Goal: Task Accomplishment & Management: Use online tool/utility

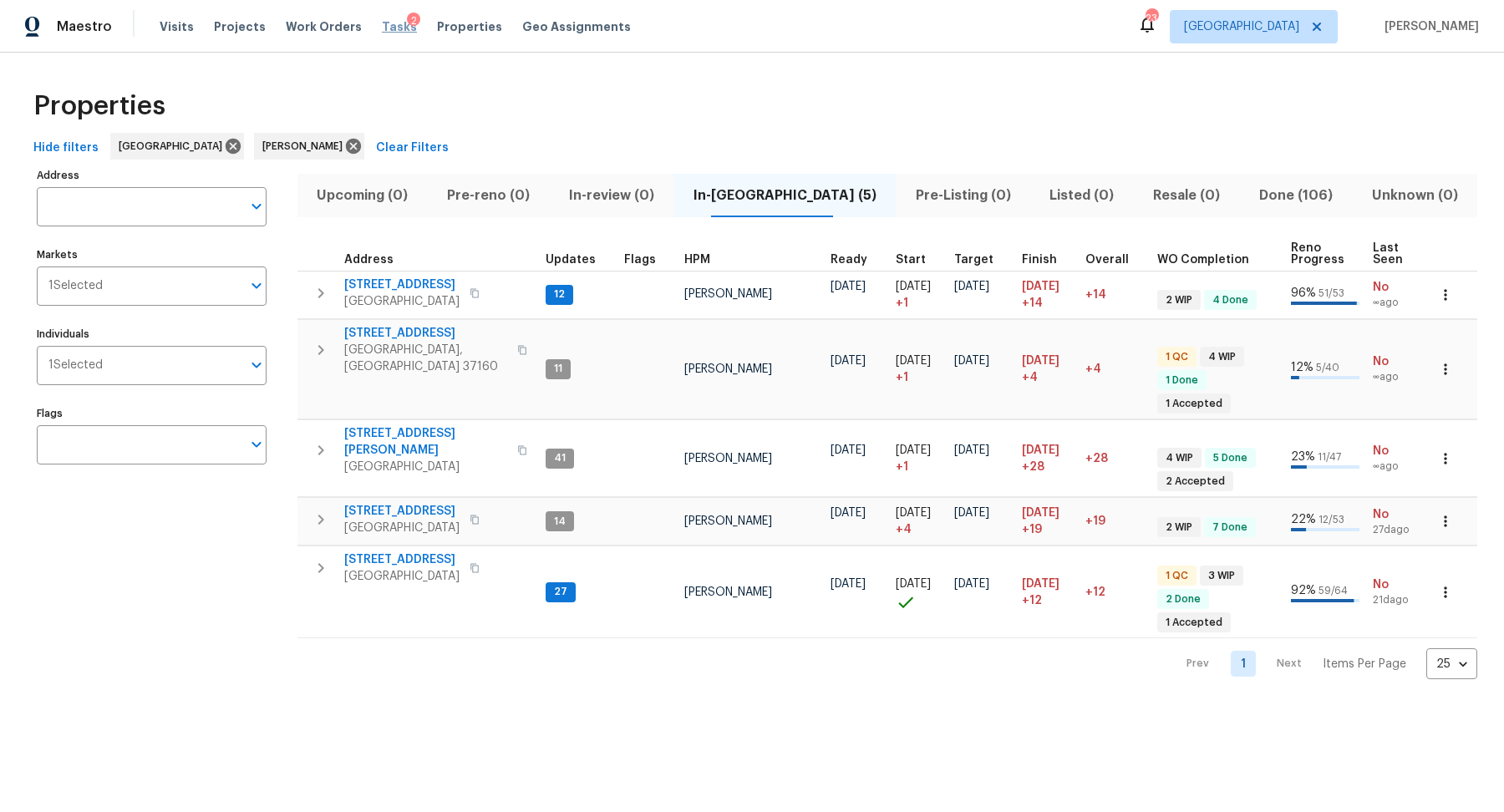
click at [382, 26] on span "Tasks" at bounding box center [400, 26] width 35 height 11
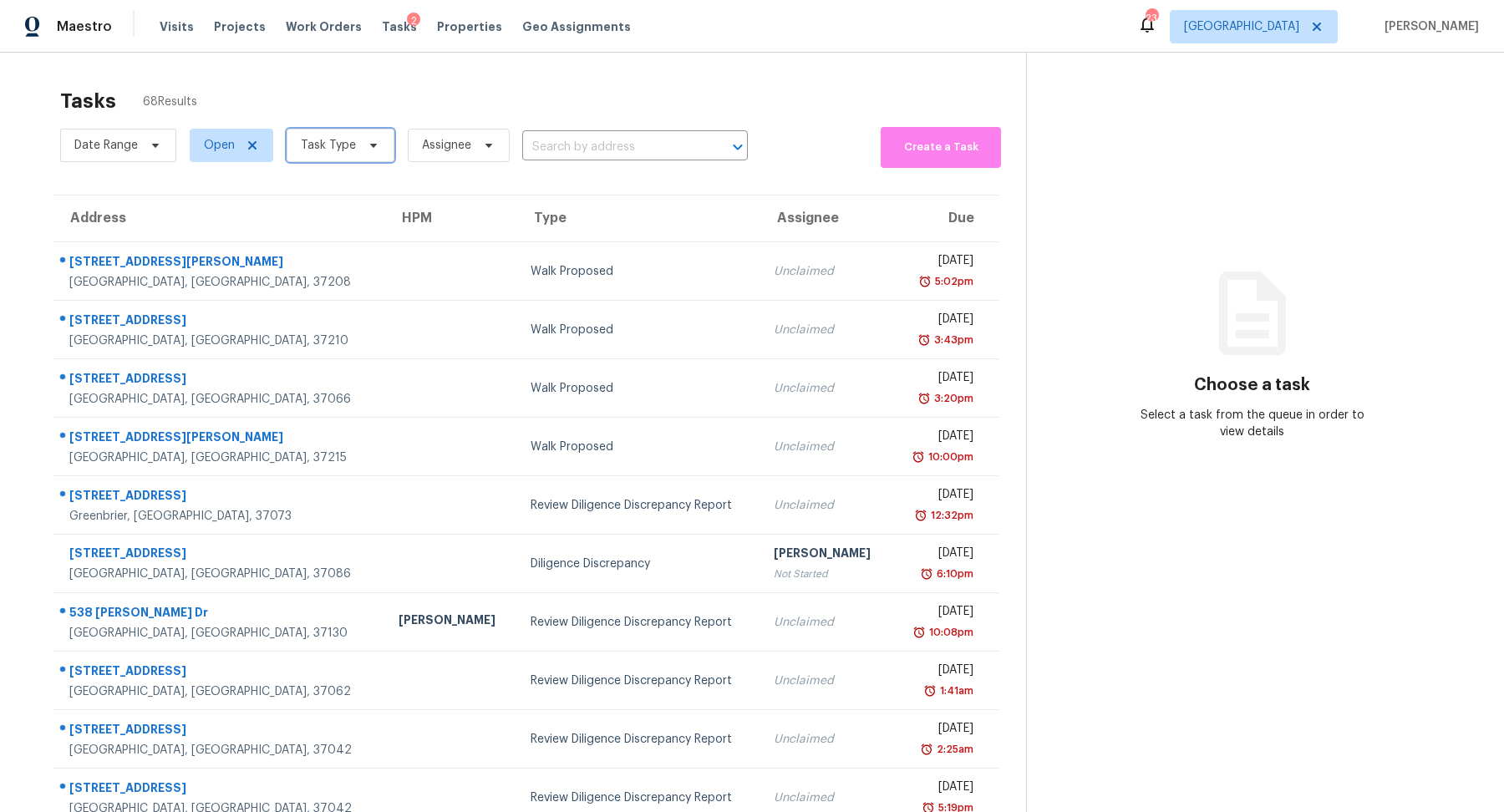
click at [331, 138] on span "Task Type" at bounding box center [328, 145] width 55 height 17
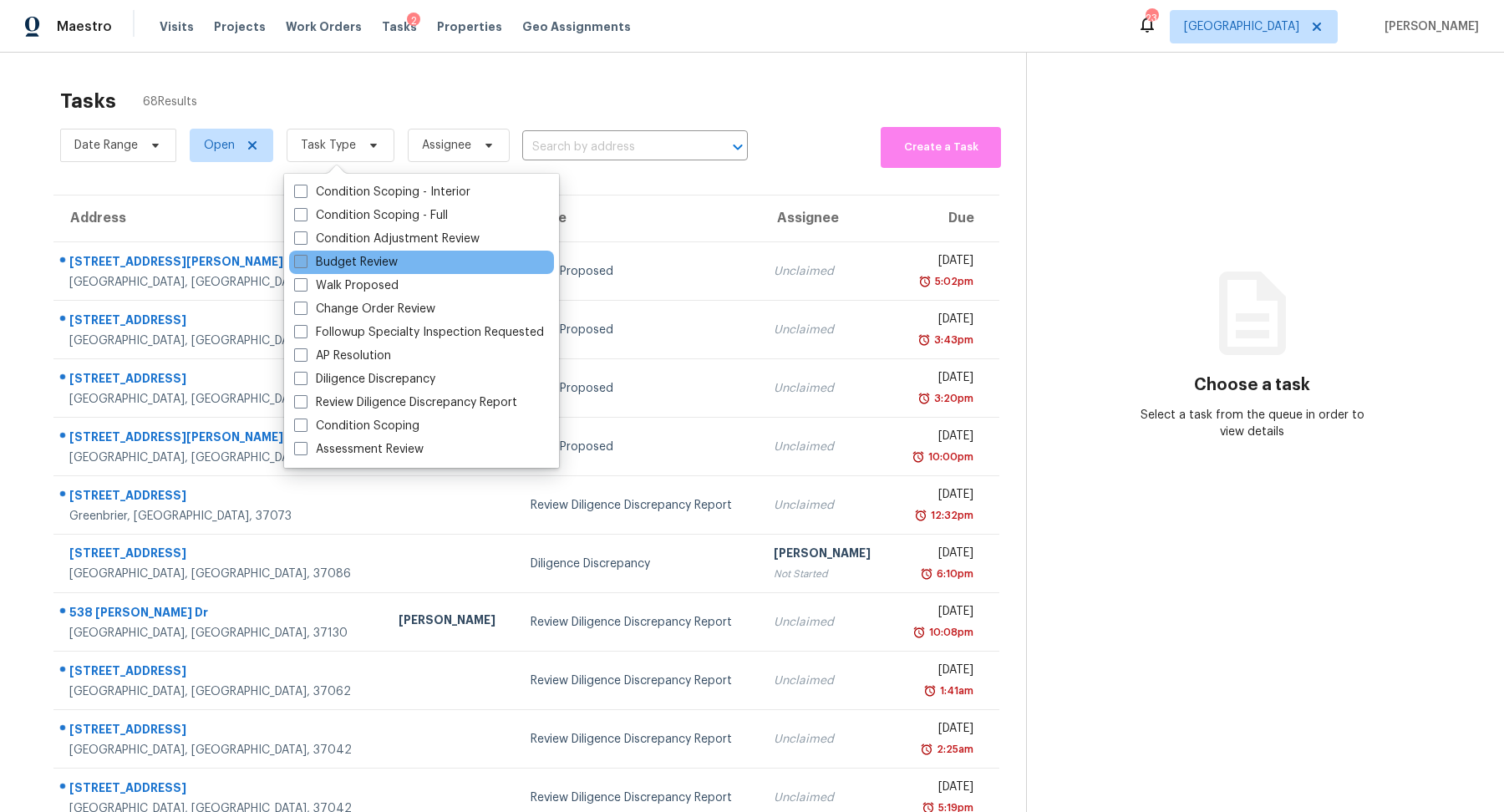
click at [339, 266] on label "Budget Review" at bounding box center [345, 262] width 103 height 17
click at [305, 265] on input "Budget Review" at bounding box center [299, 259] width 11 height 11
checkbox input "true"
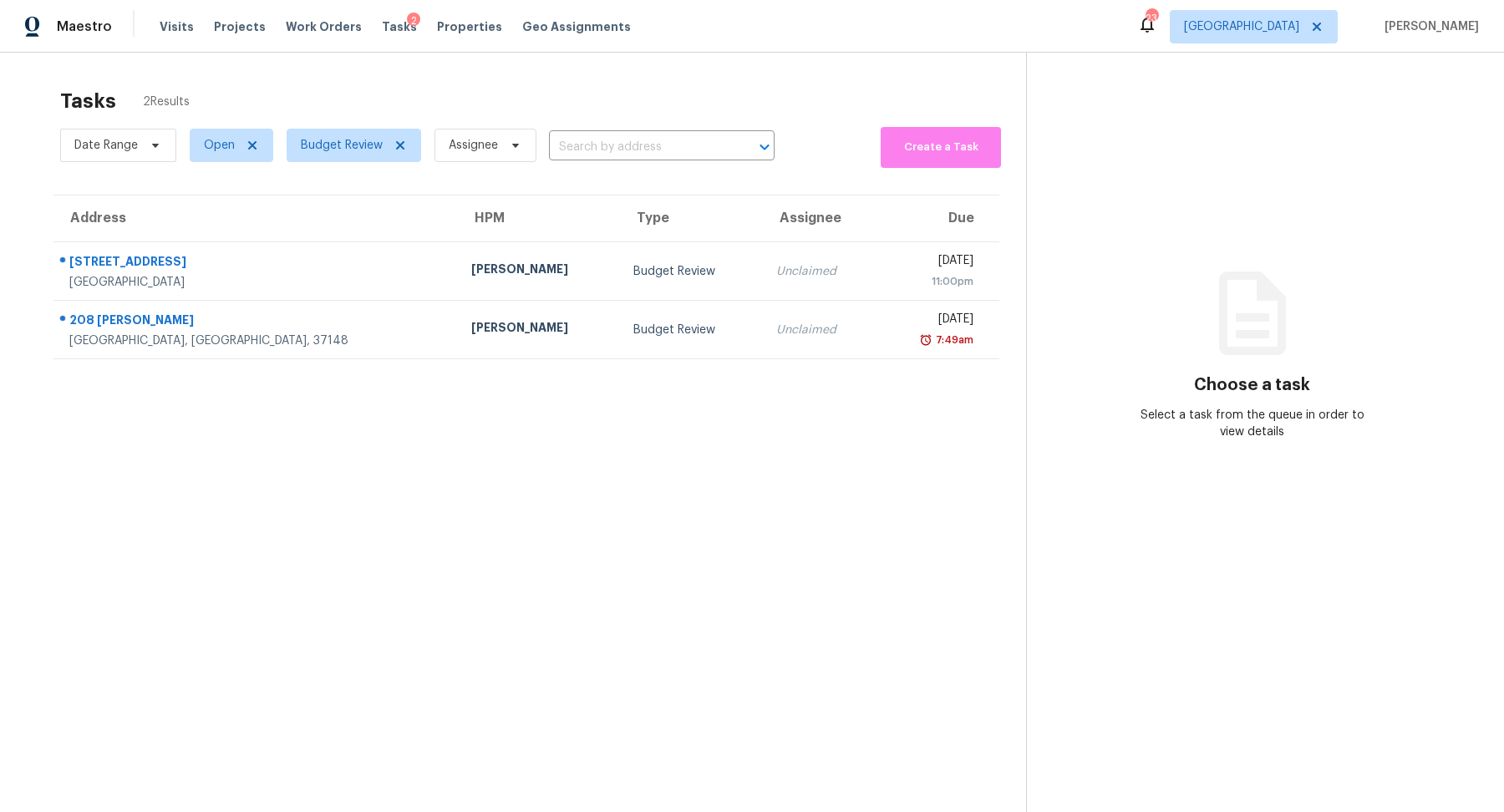
click at [648, 86] on div "Tasks 2 Results" at bounding box center [543, 101] width 966 height 43
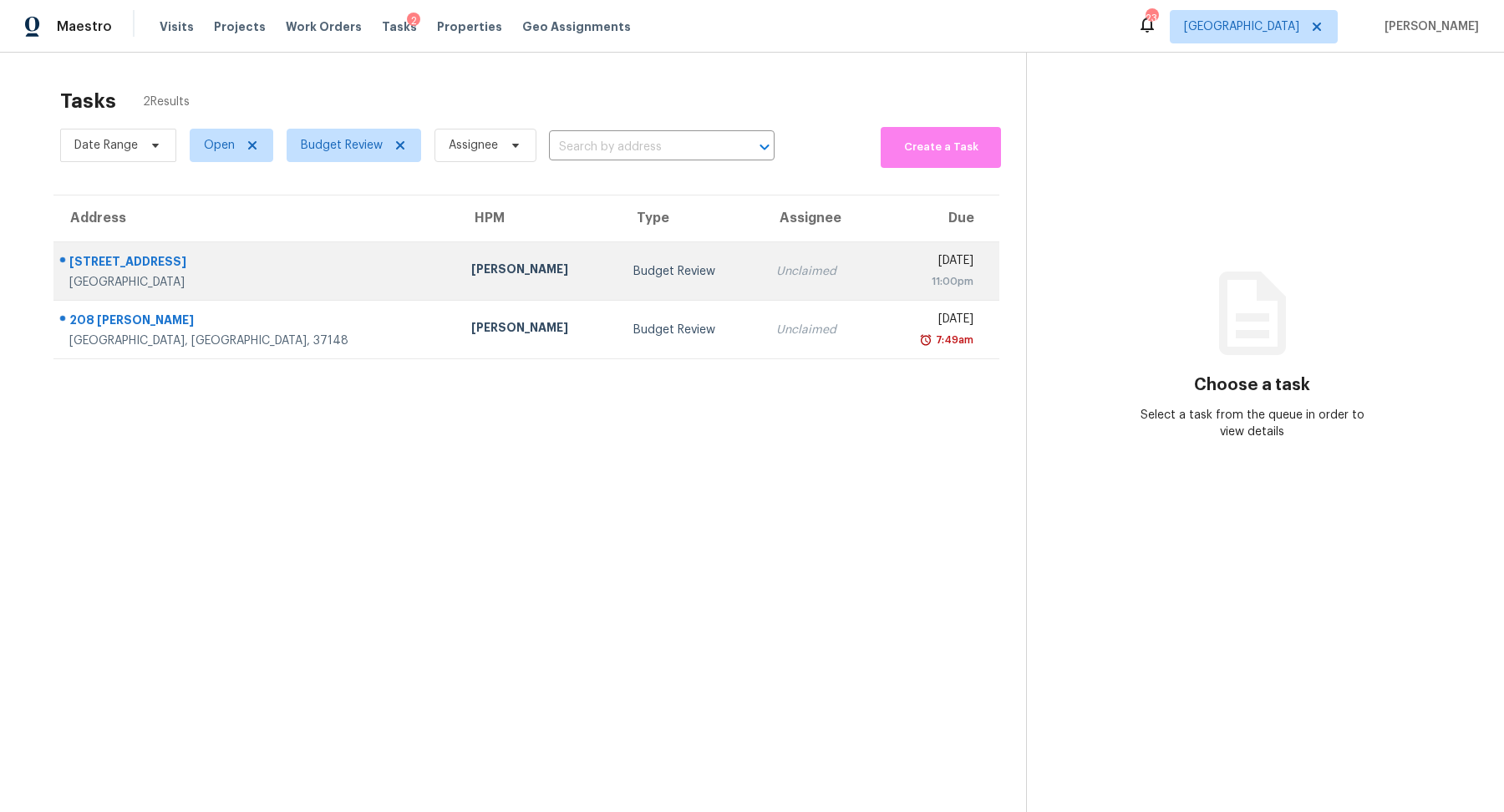
click at [87, 267] on div "[STREET_ADDRESS]" at bounding box center [257, 264] width 375 height 21
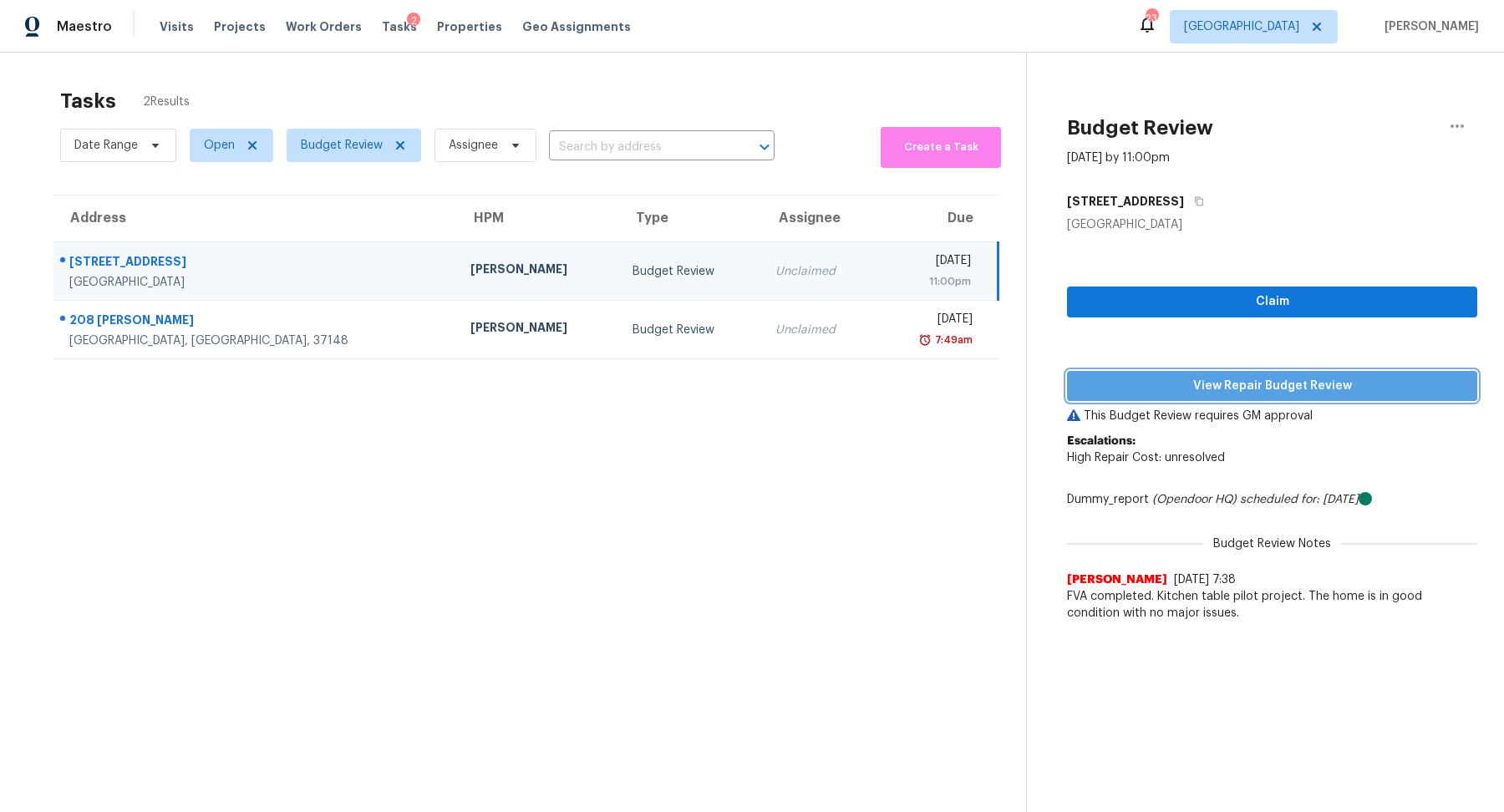
click at [1215, 380] on span "View Repair Budget Review" at bounding box center [1272, 387] width 384 height 21
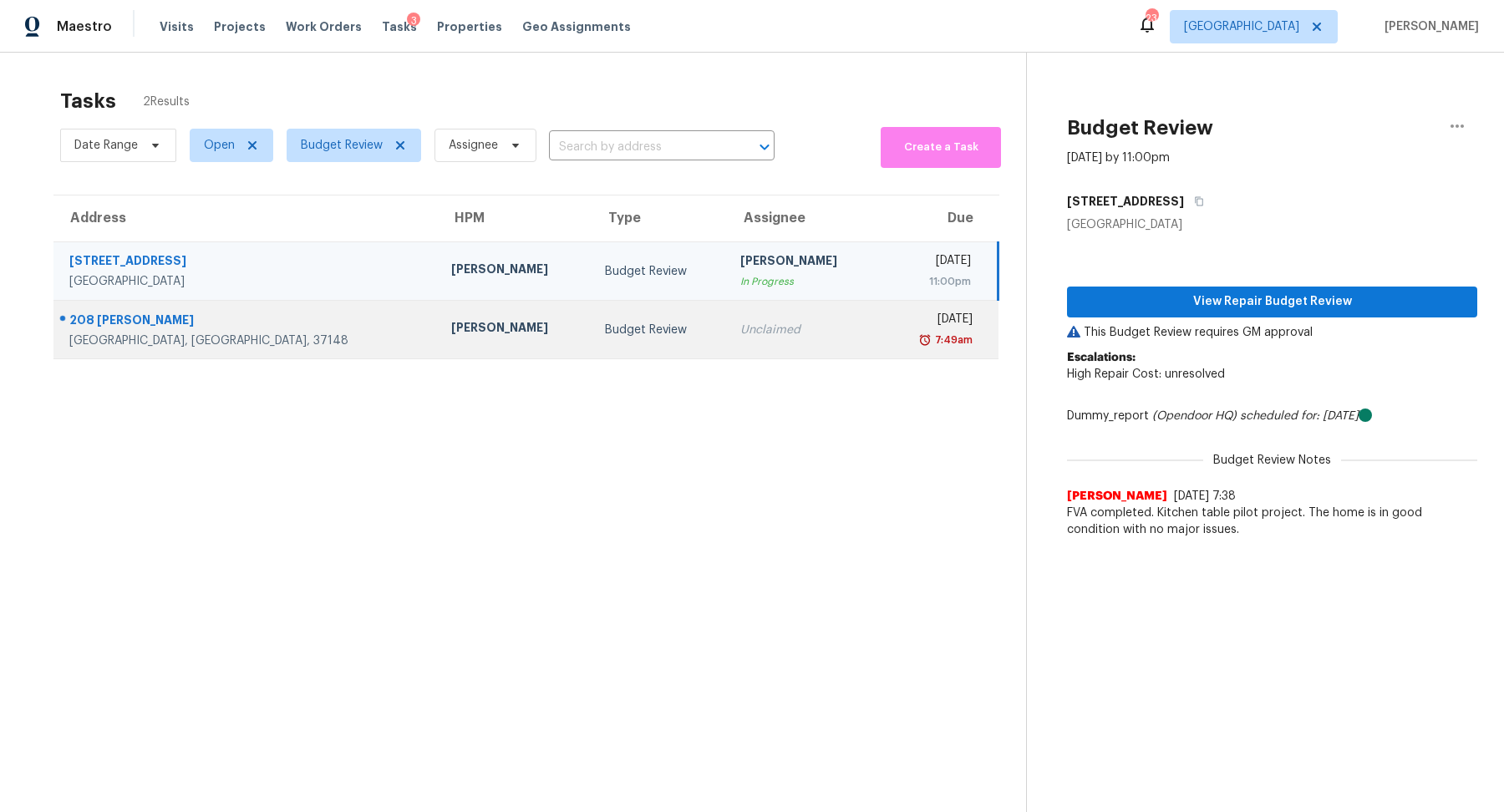
click at [105, 324] on div "208 [PERSON_NAME]" at bounding box center [247, 322] width 355 height 21
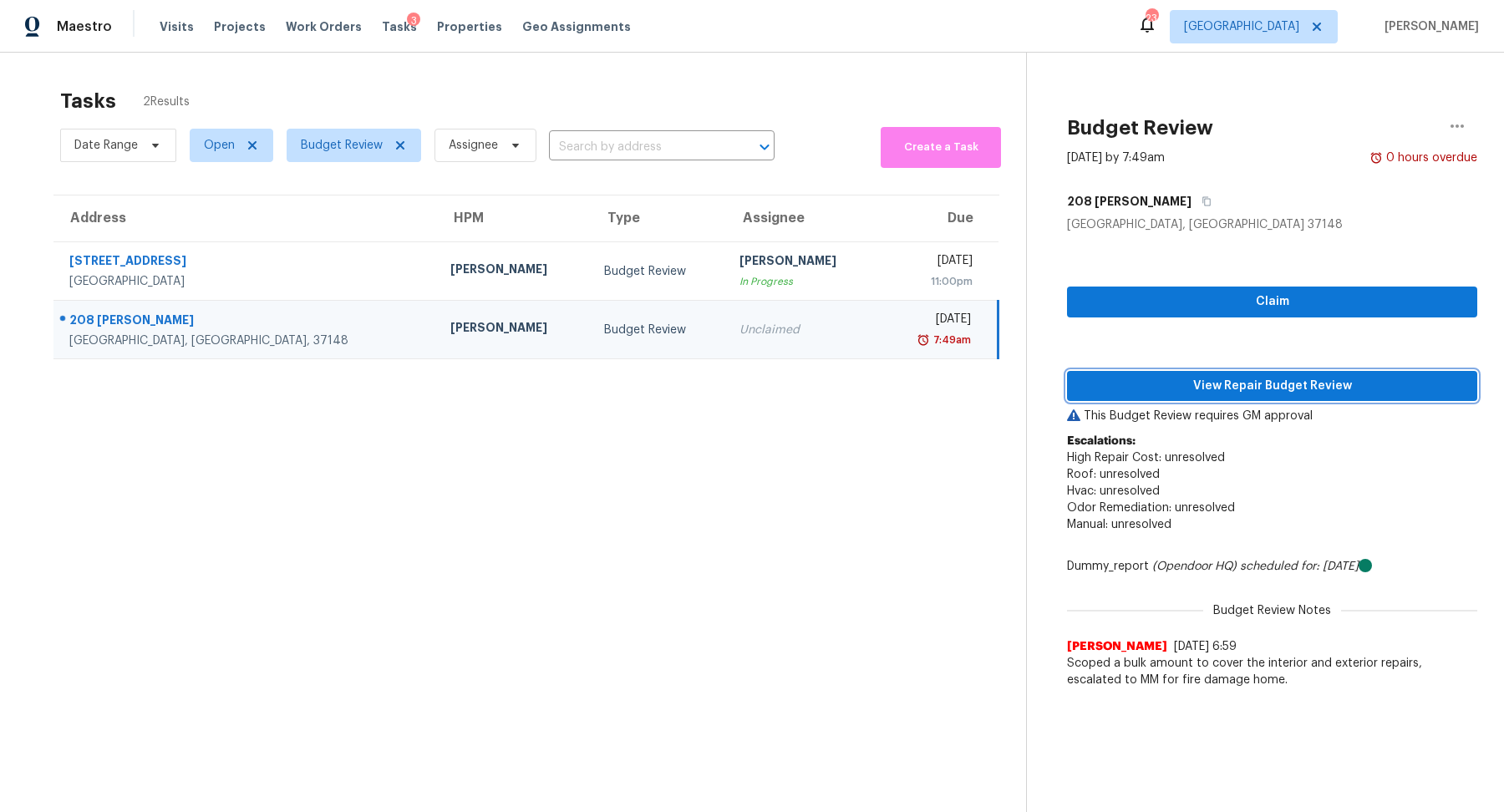
click at [1236, 382] on span "View Repair Budget Review" at bounding box center [1272, 387] width 384 height 21
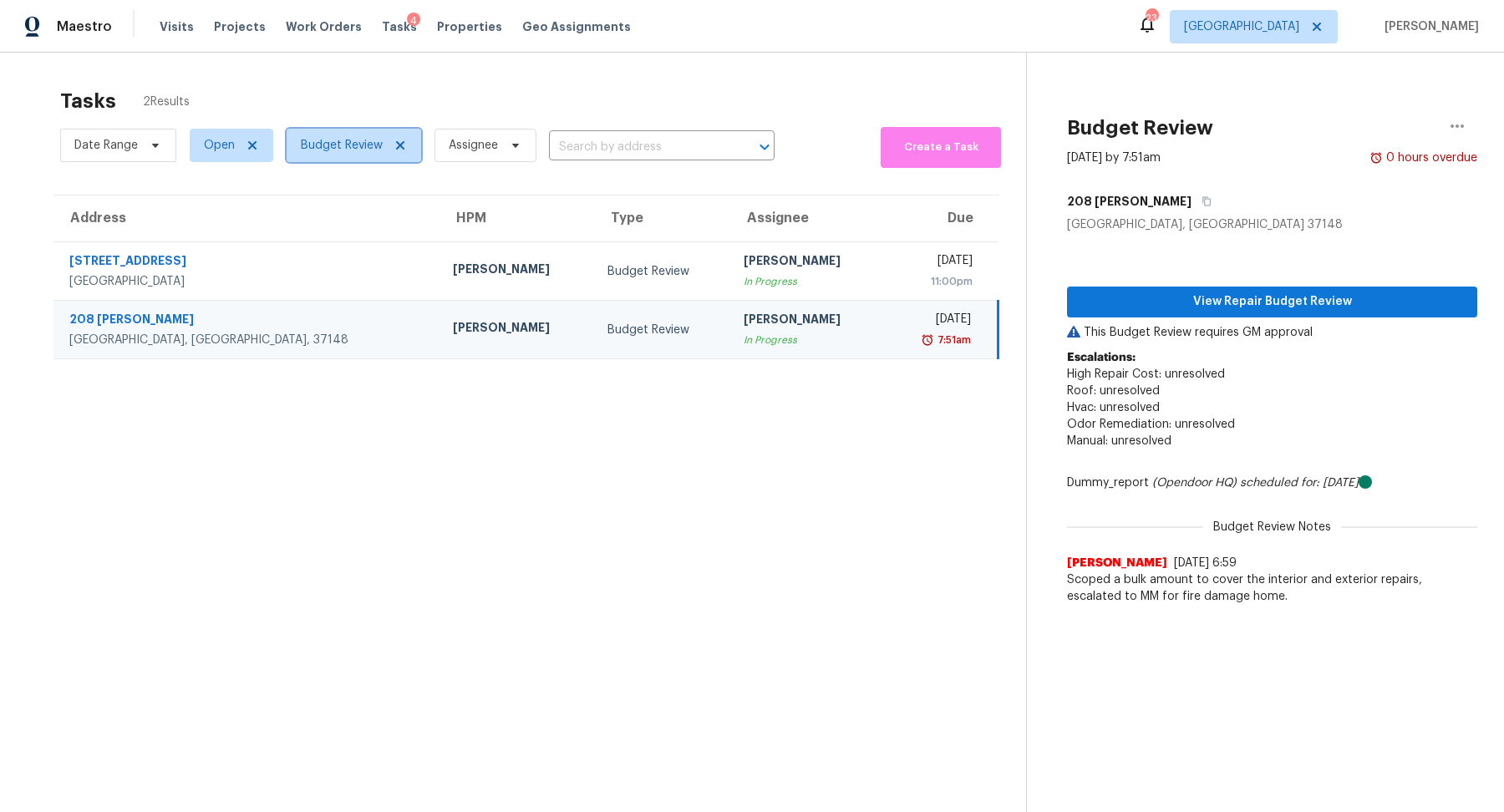
click at [347, 139] on span "Budget Review" at bounding box center [342, 145] width 82 height 17
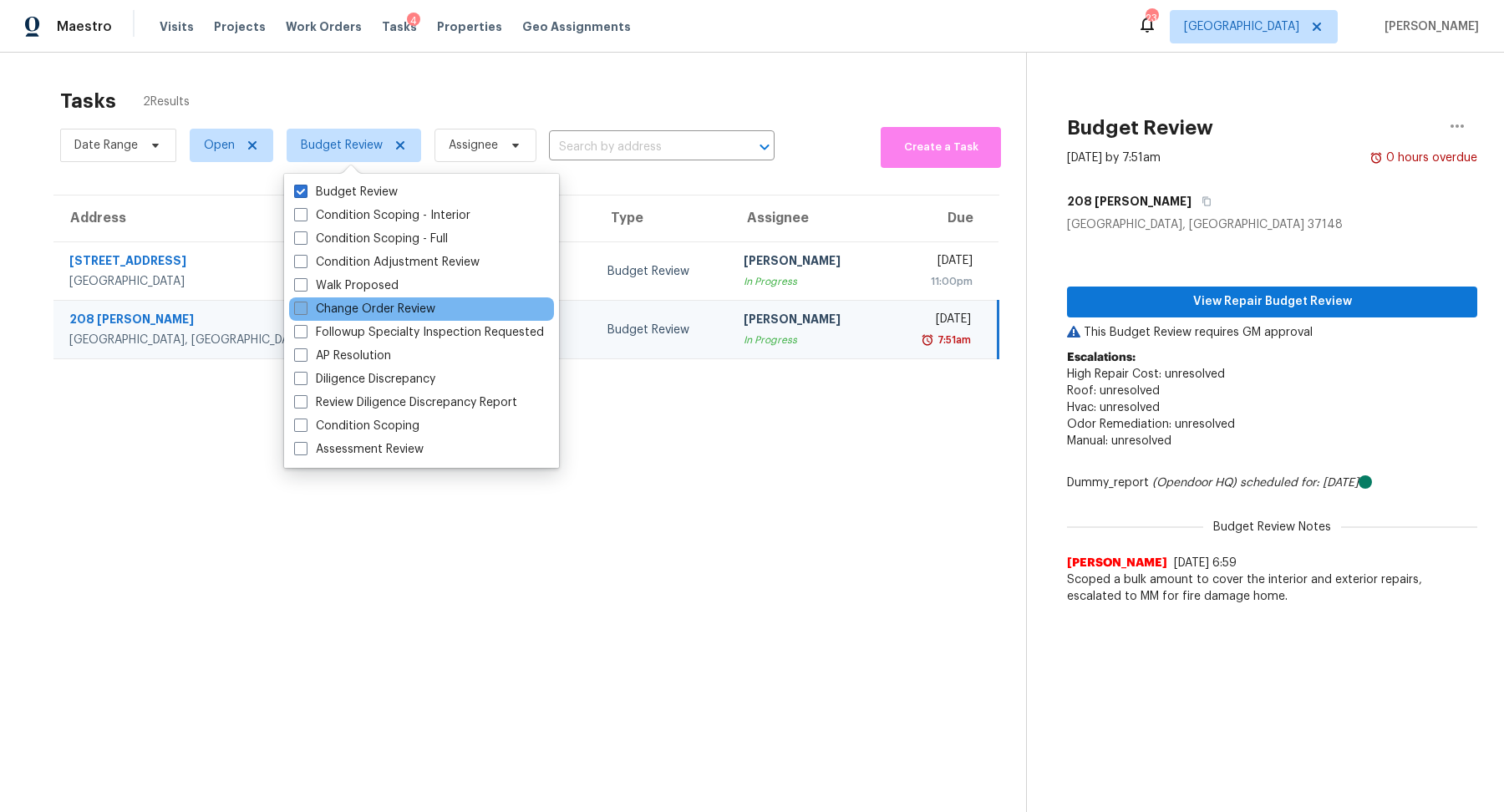
click at [368, 303] on label "Change Order Review" at bounding box center [365, 309] width 141 height 17
click at [305, 303] on input "Change Order Review" at bounding box center [299, 306] width 11 height 11
checkbox input "true"
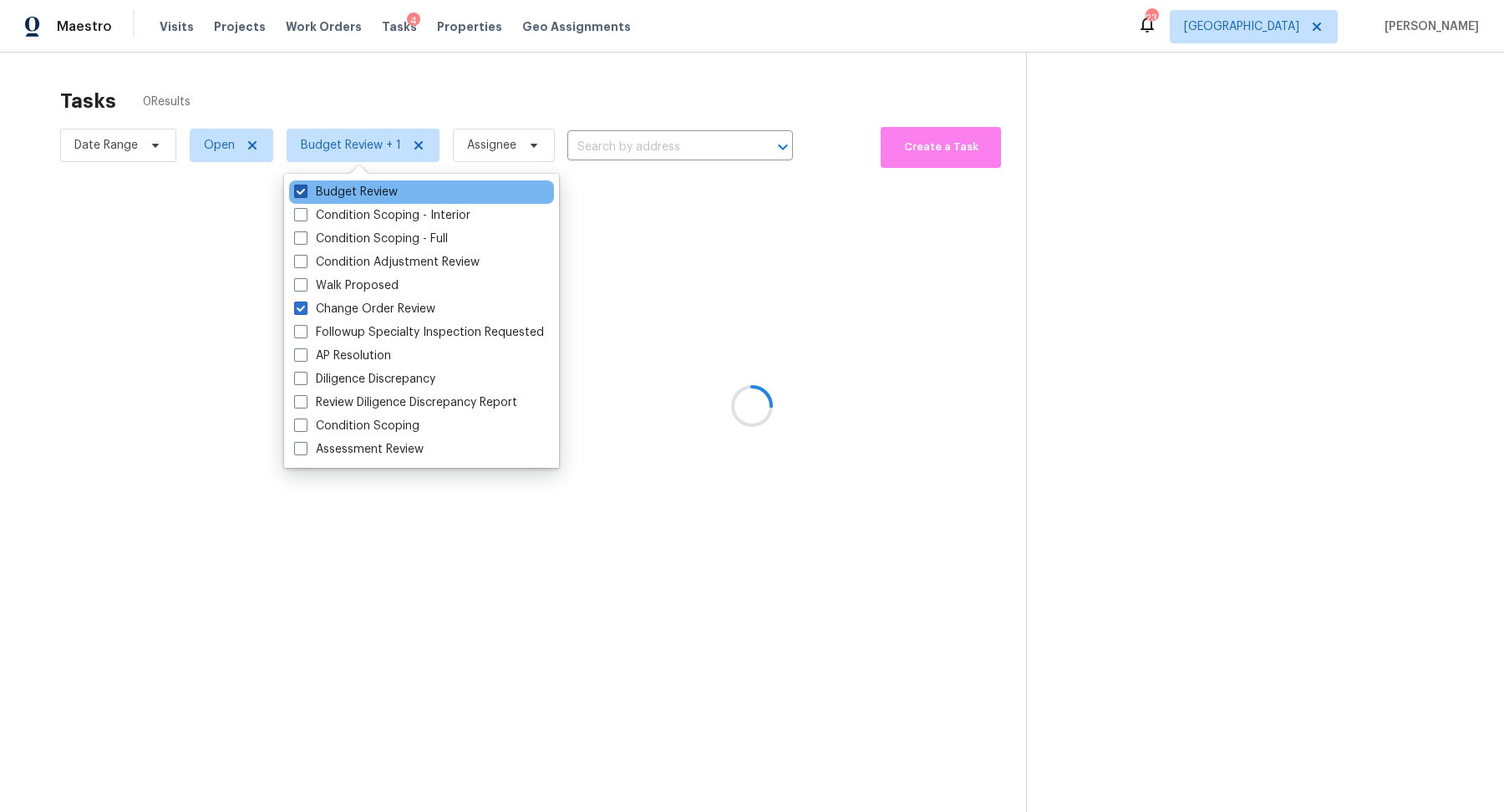
click at [357, 191] on label "Budget Review" at bounding box center [345, 192] width 103 height 17
click at [305, 191] on input "Budget Review" at bounding box center [299, 189] width 11 height 11
checkbox input "false"
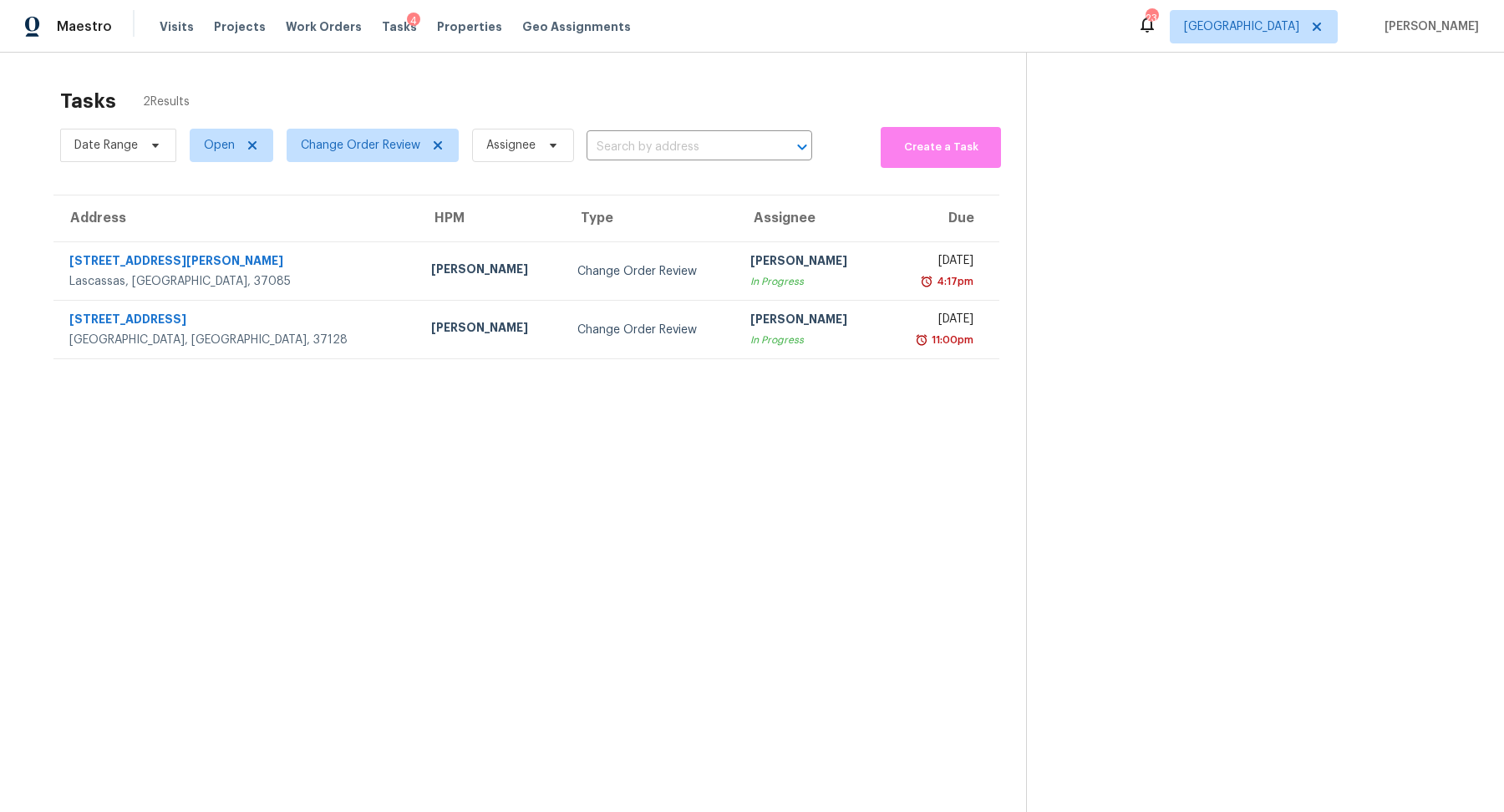
click at [320, 55] on div "Tasks 2 Results Date Range Open Change Order Review Assignee ​ Create a Task Ad…" at bounding box center [752, 459] width 1504 height 812
